Goal: Transaction & Acquisition: Book appointment/travel/reservation

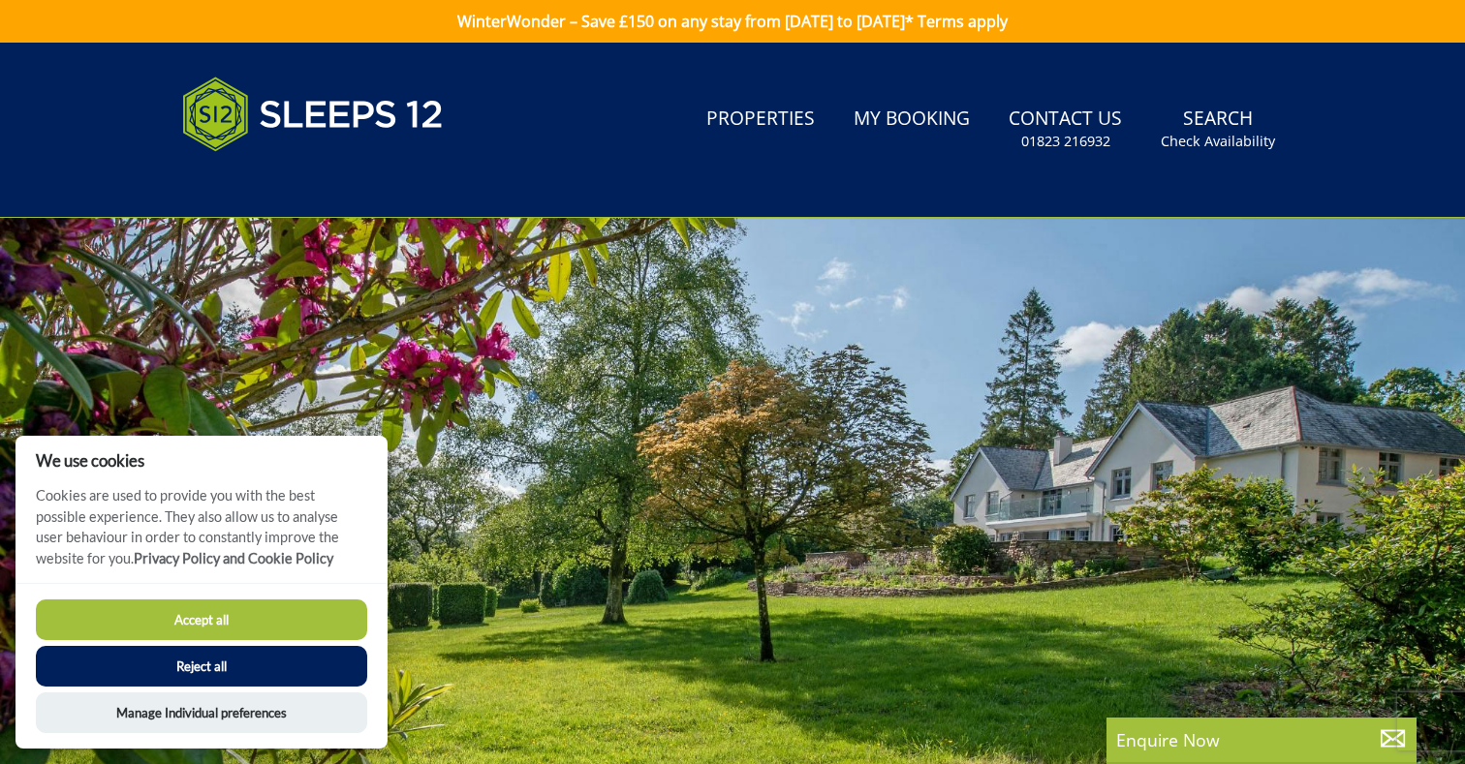
click at [202, 658] on button "Reject all" at bounding box center [201, 666] width 331 height 41
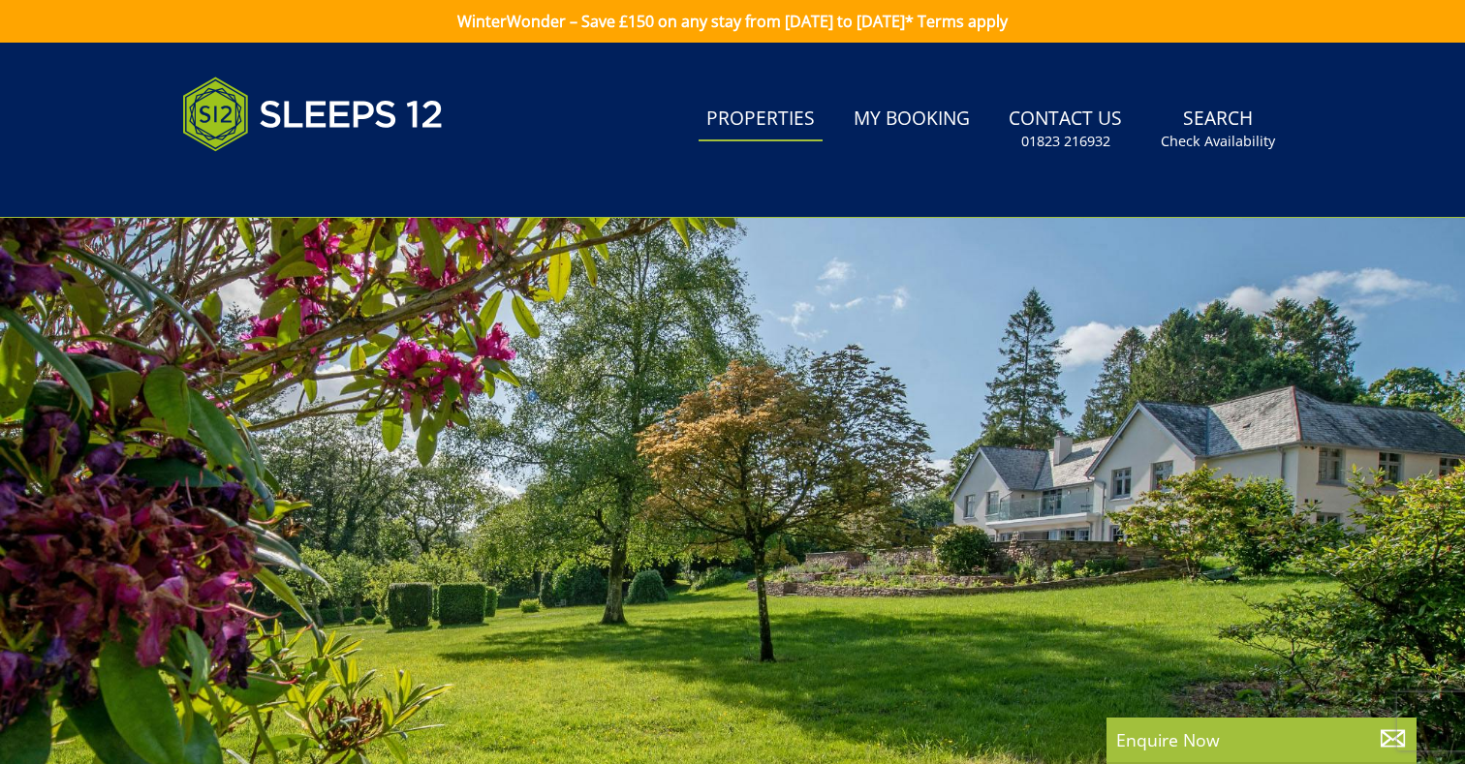
click at [745, 115] on link "Properties" at bounding box center [760, 120] width 124 height 44
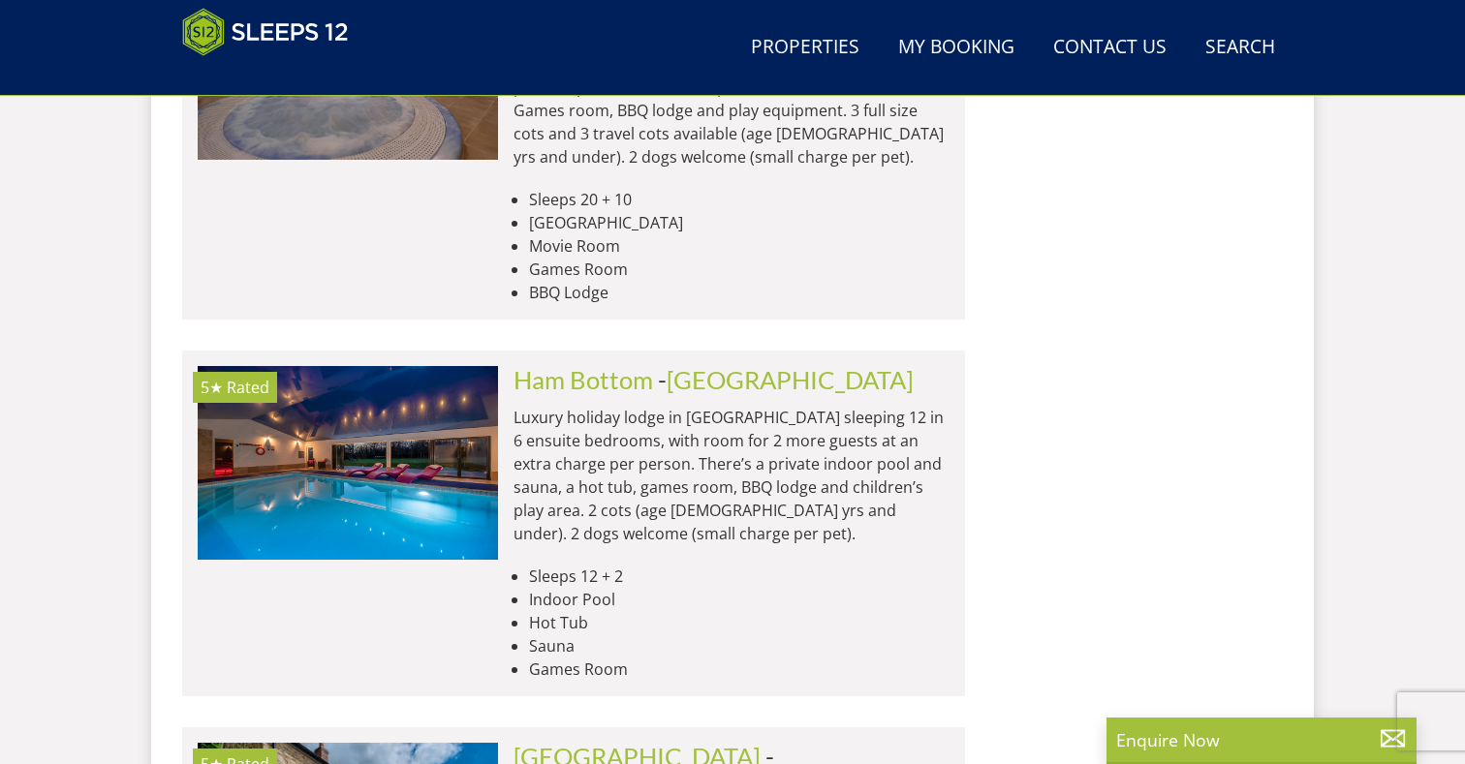
scroll to position [2612, 0]
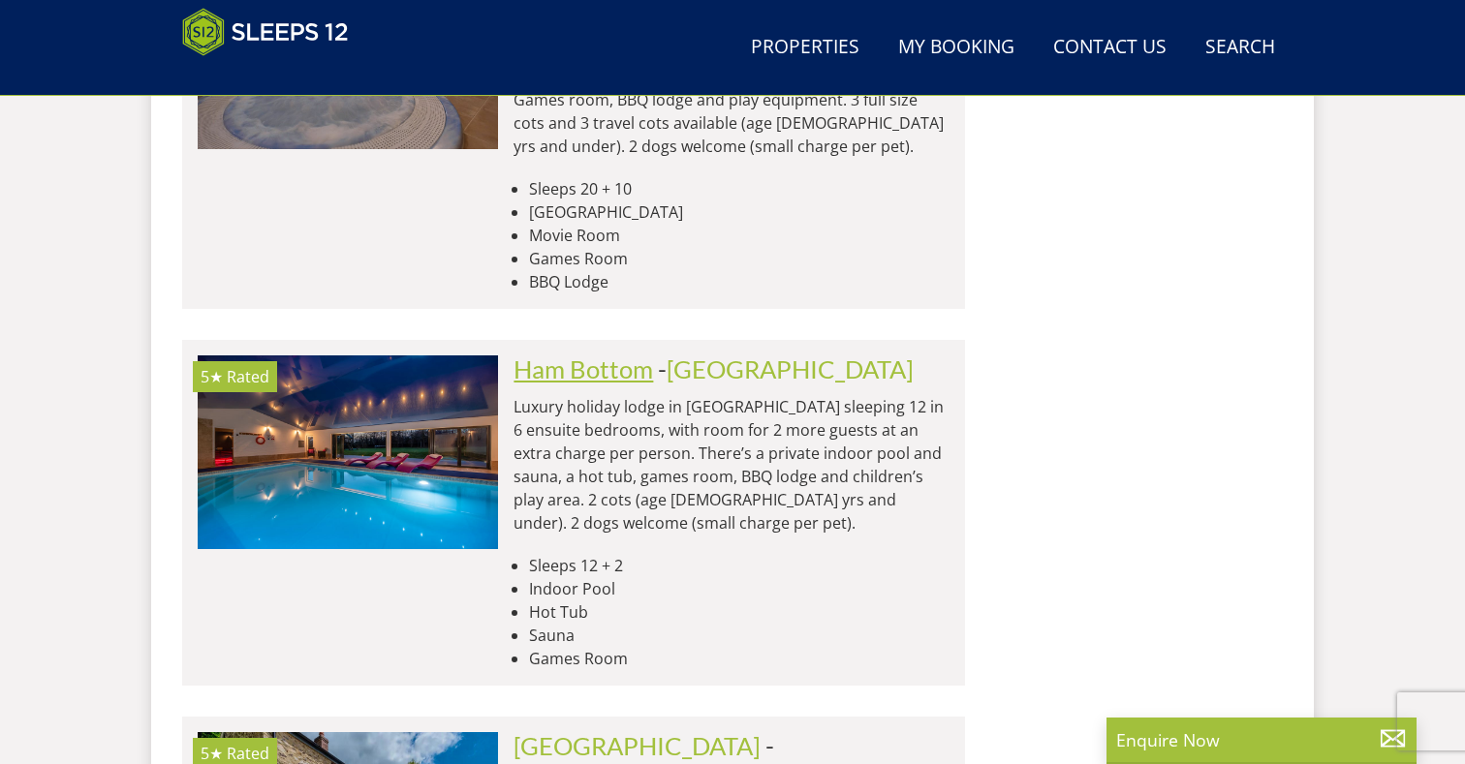
click at [609, 355] on link "Ham Bottom" at bounding box center [583, 369] width 140 height 29
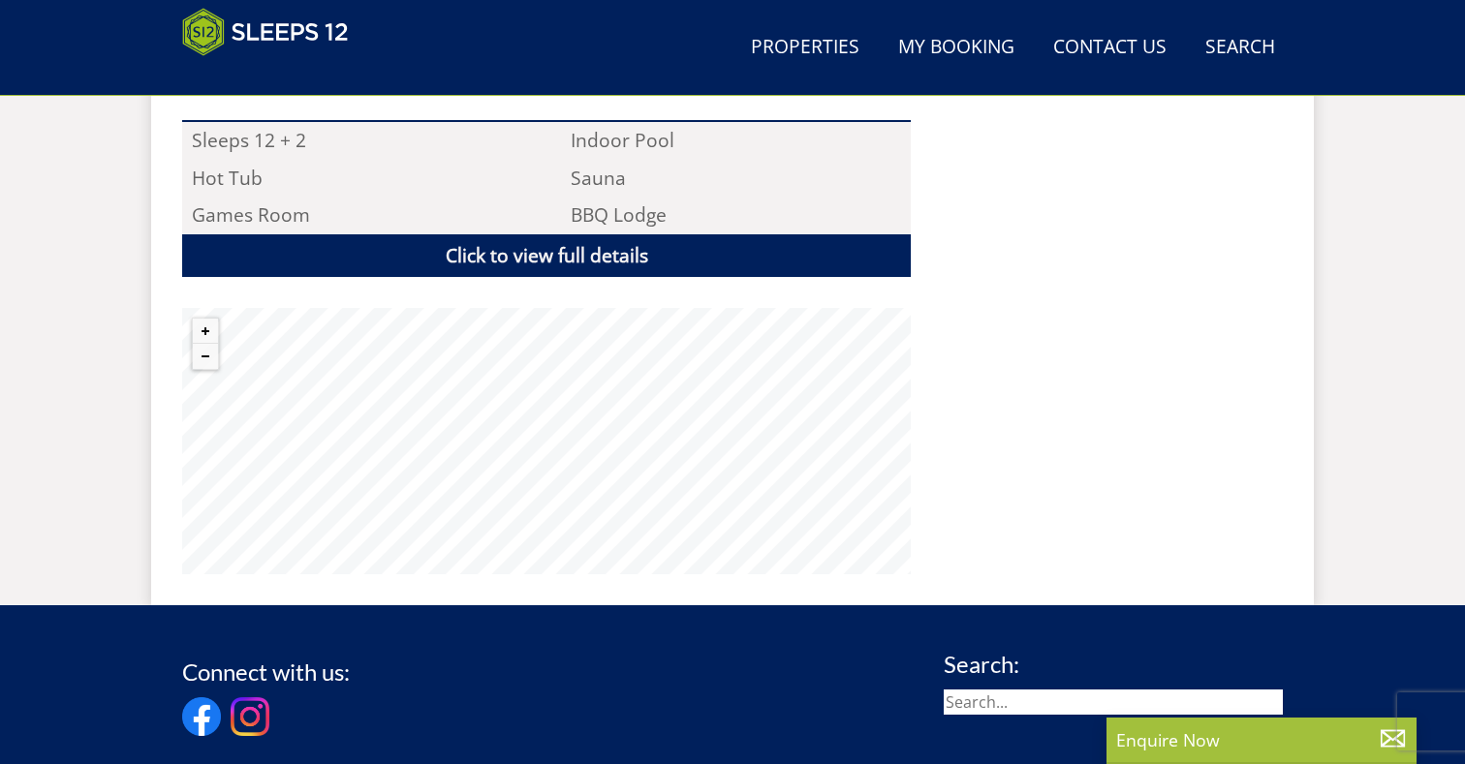
scroll to position [1405, 0]
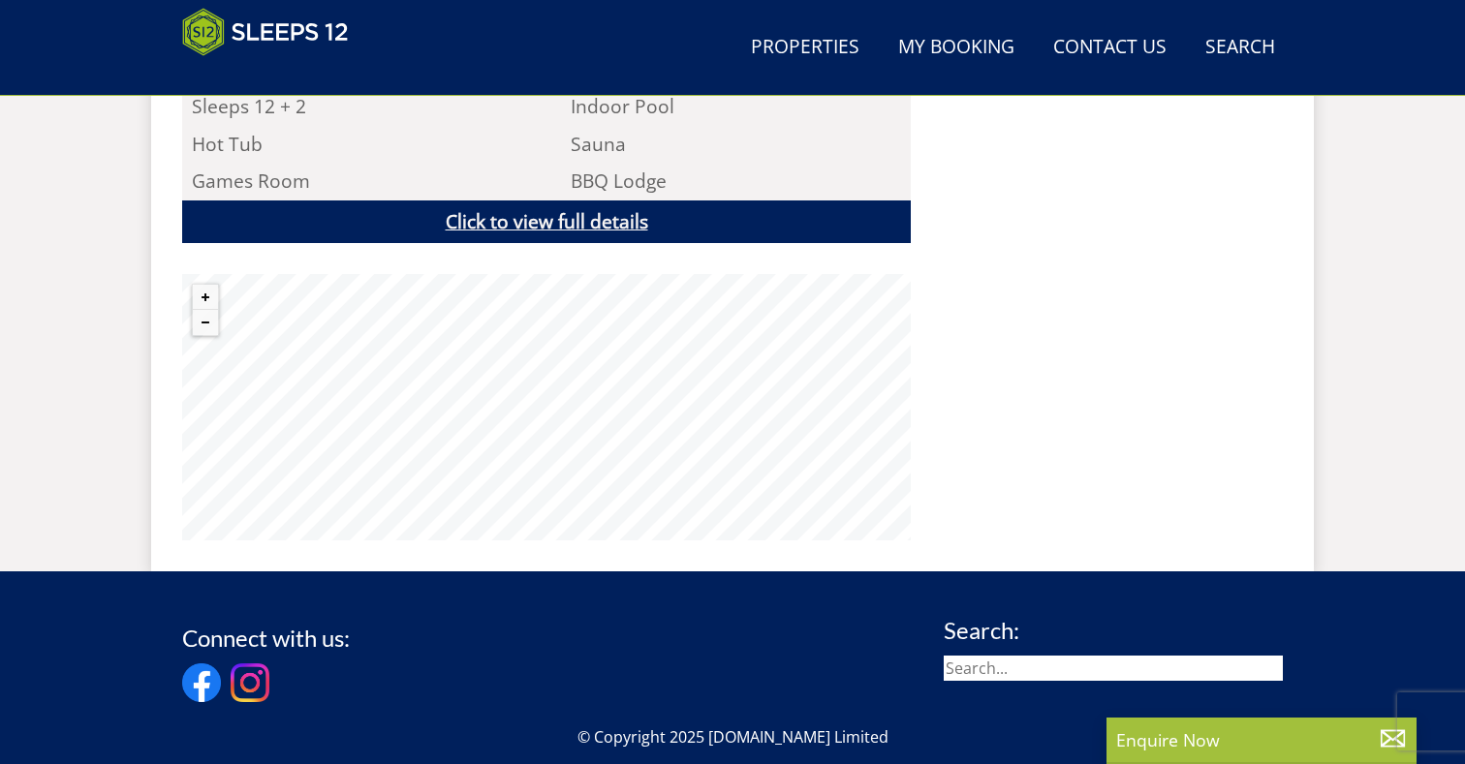
click at [534, 201] on link "Click to view full details" at bounding box center [546, 223] width 729 height 44
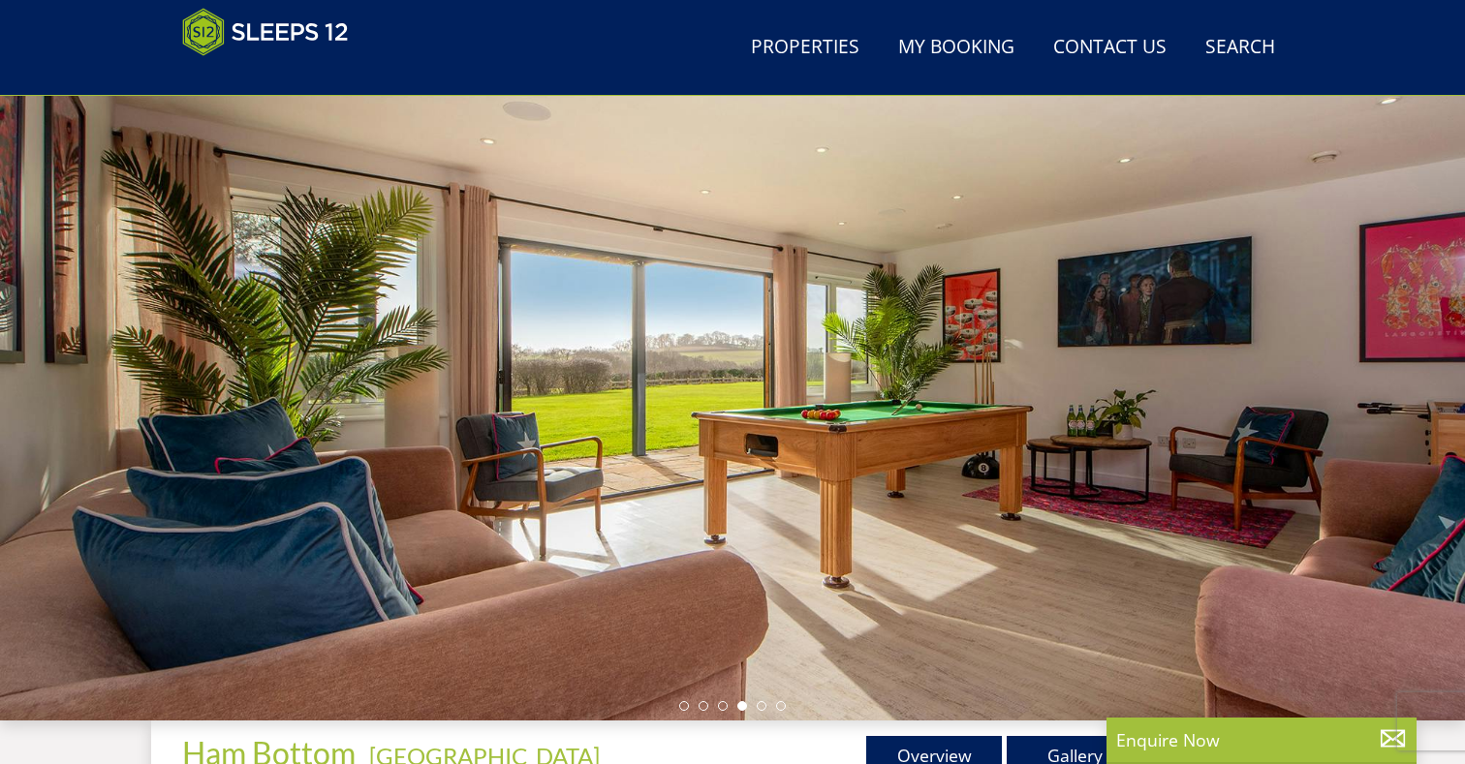
scroll to position [92, 0]
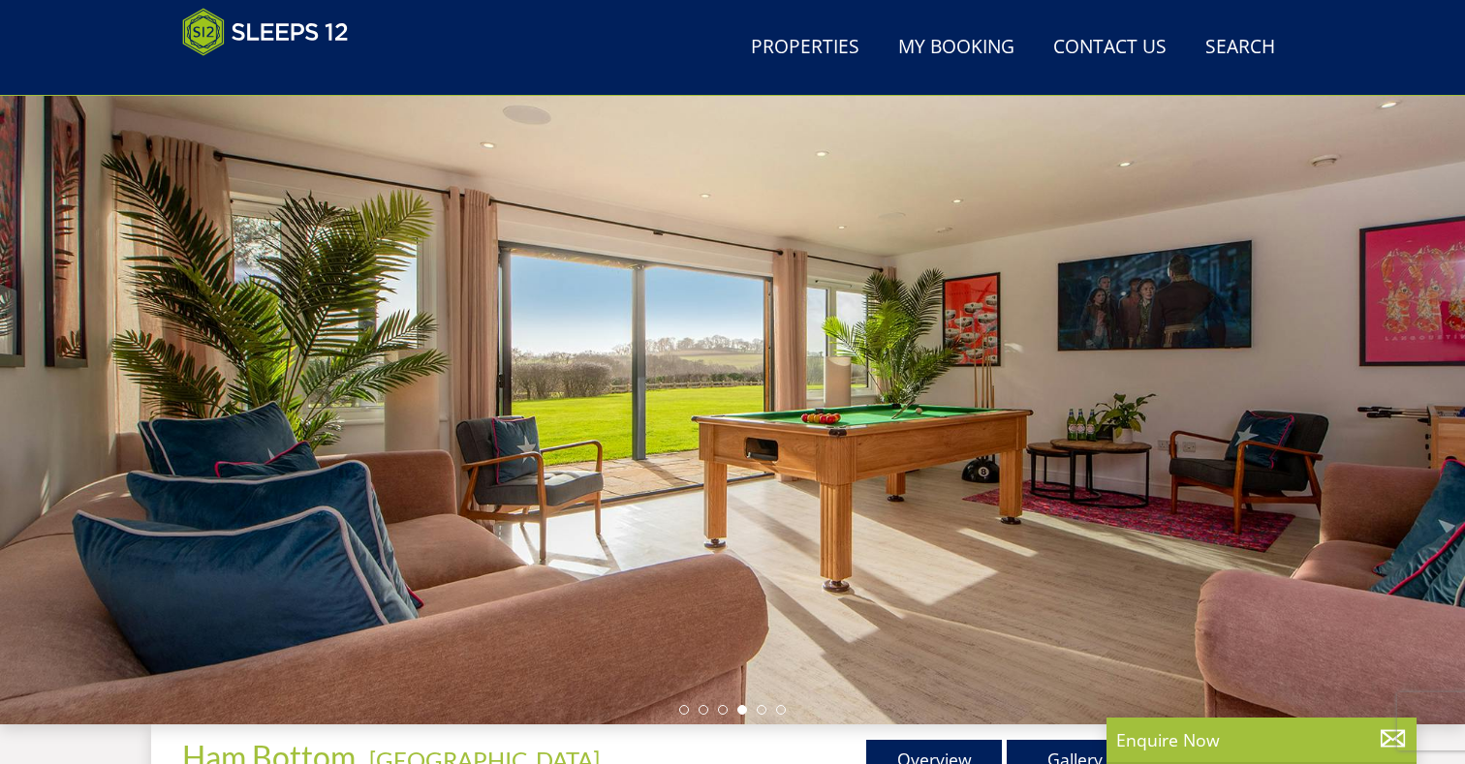
click at [114, 379] on div at bounding box center [732, 386] width 1465 height 678
click at [680, 706] on li at bounding box center [684, 710] width 10 height 10
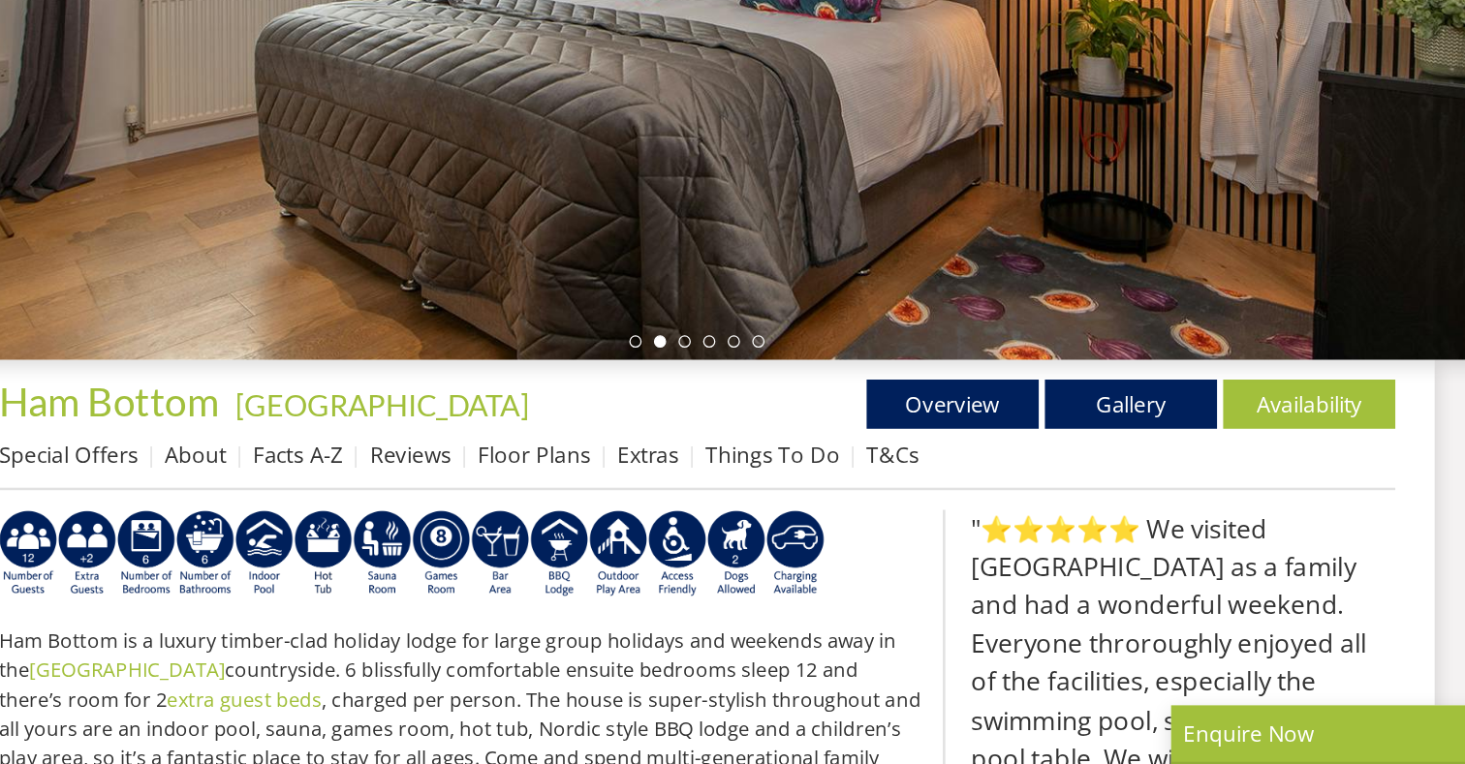
scroll to position [379, 0]
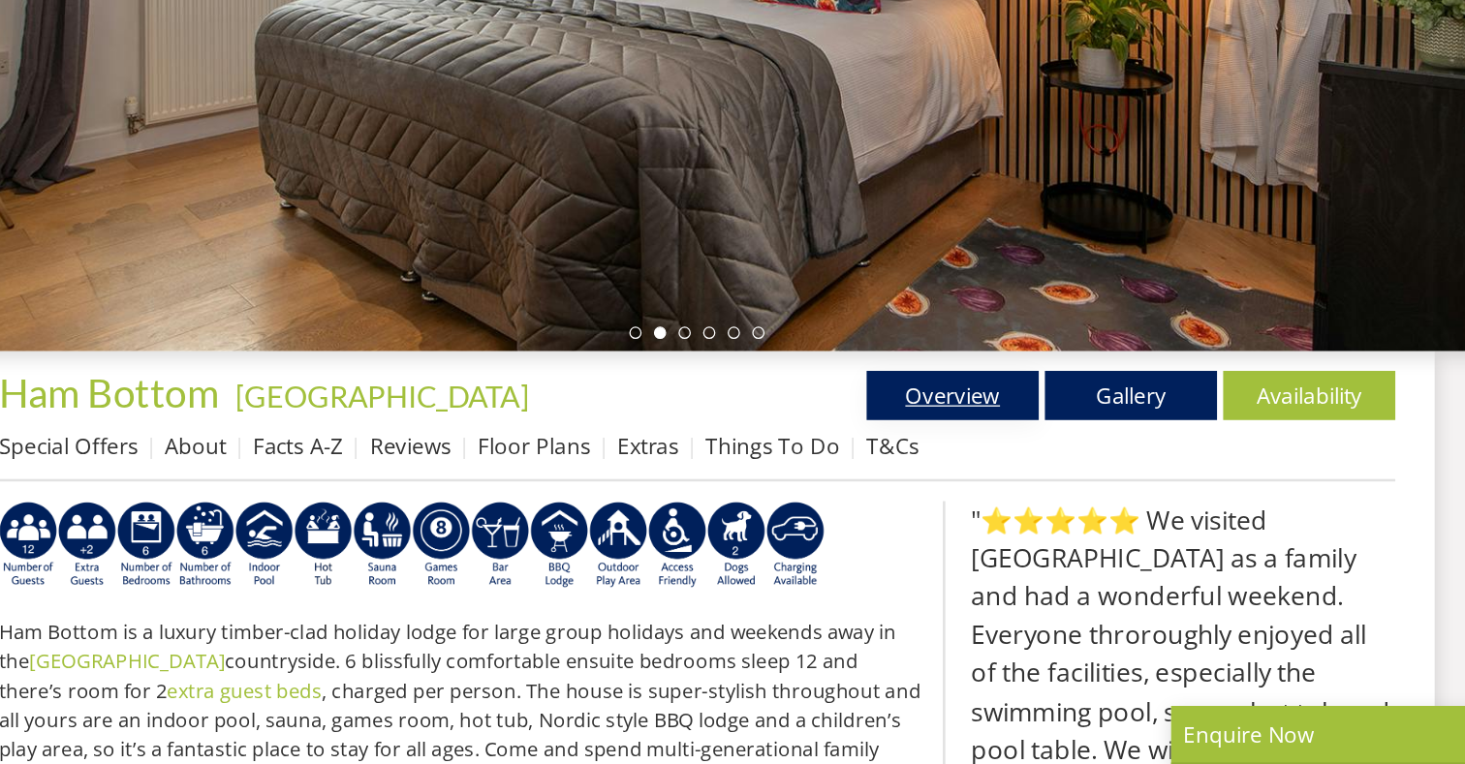
click at [952, 471] on link "Overview" at bounding box center [934, 472] width 136 height 39
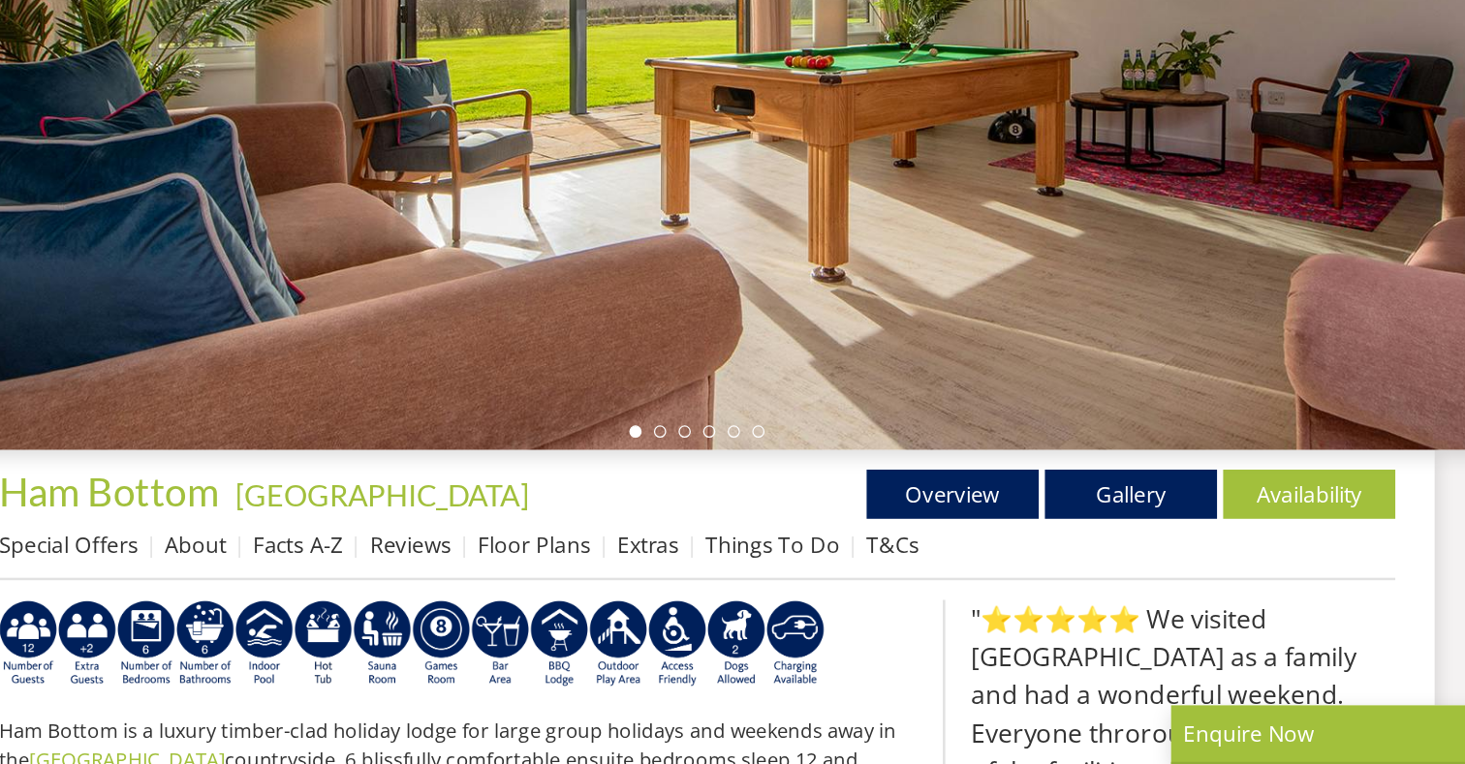
scroll to position [320, 0]
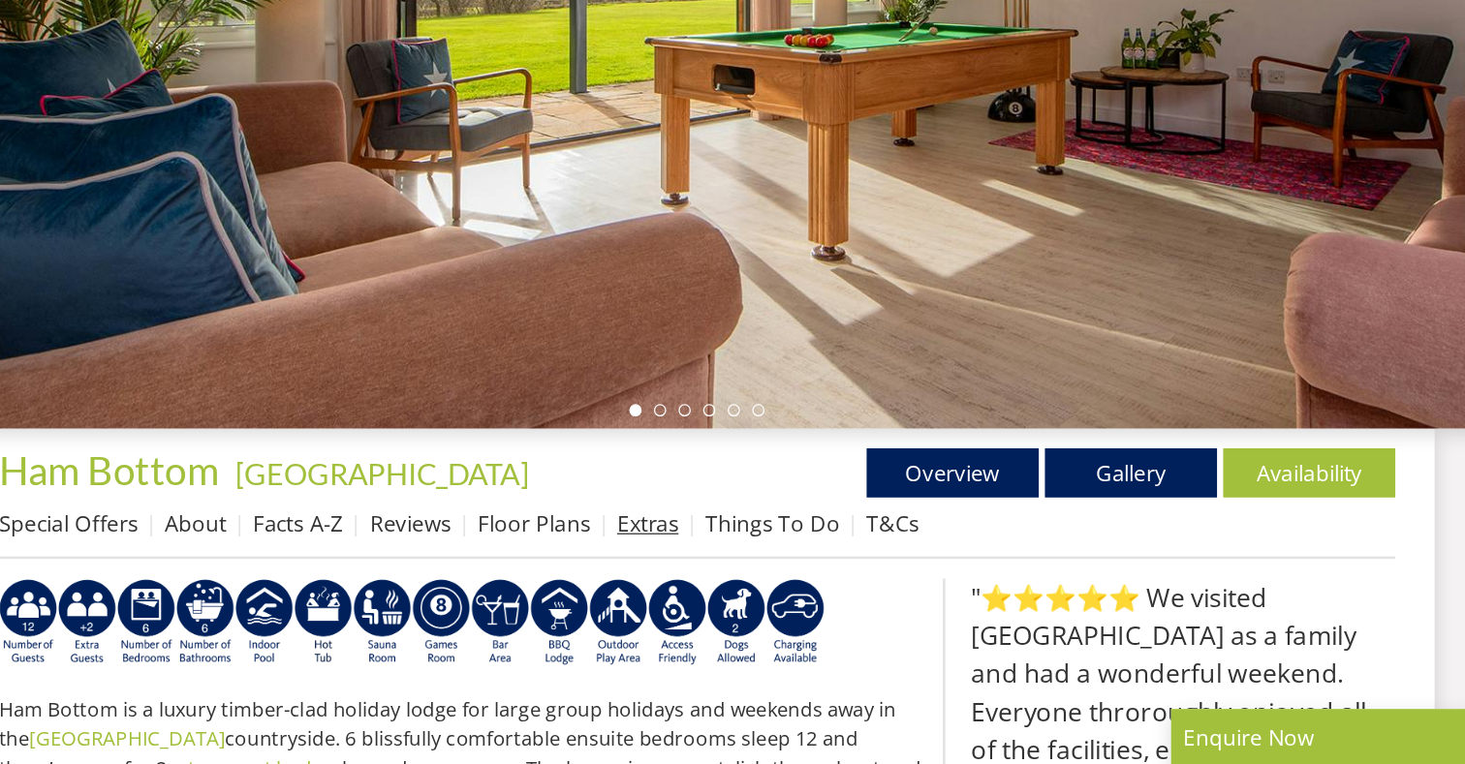
click at [675, 579] on link "Extras" at bounding box center [693, 571] width 48 height 23
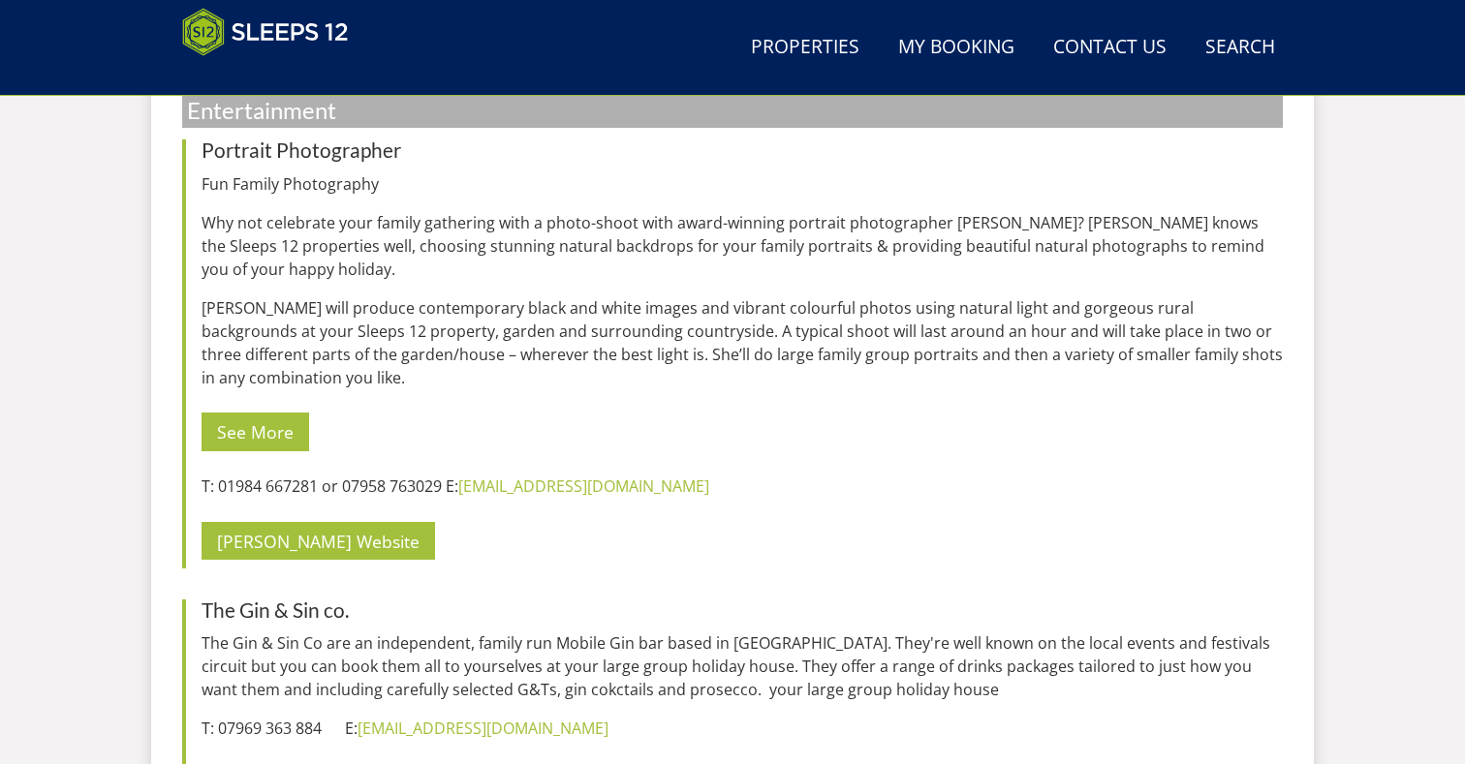
scroll to position [7149, 0]
